Goal: Find specific page/section: Find specific page/section

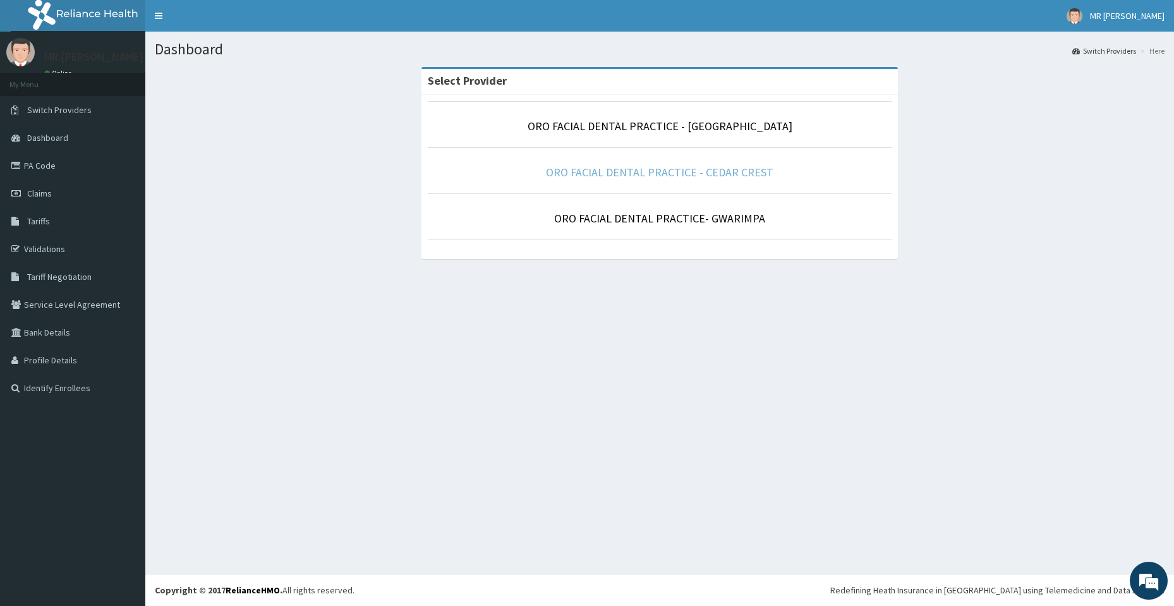
click at [637, 171] on link "ORO FACIAL DENTAL PRACTICE - CEDAR CREST" at bounding box center [659, 172] width 227 height 15
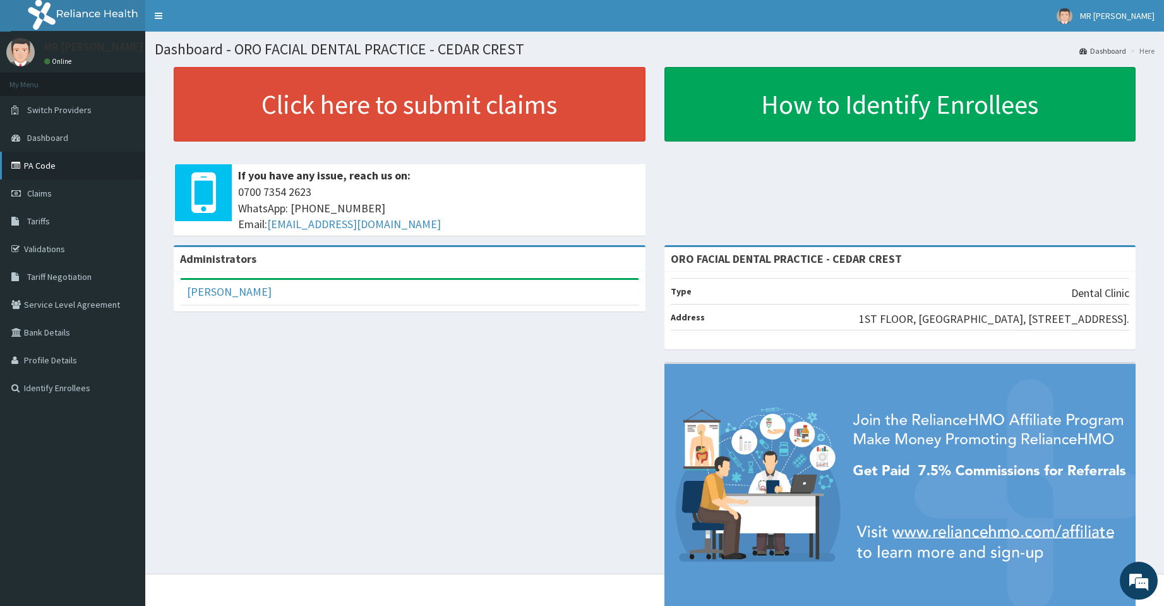
click at [51, 169] on link "PA Code" at bounding box center [72, 166] width 145 height 28
